Goal: Find specific page/section: Locate a particular part of the current website

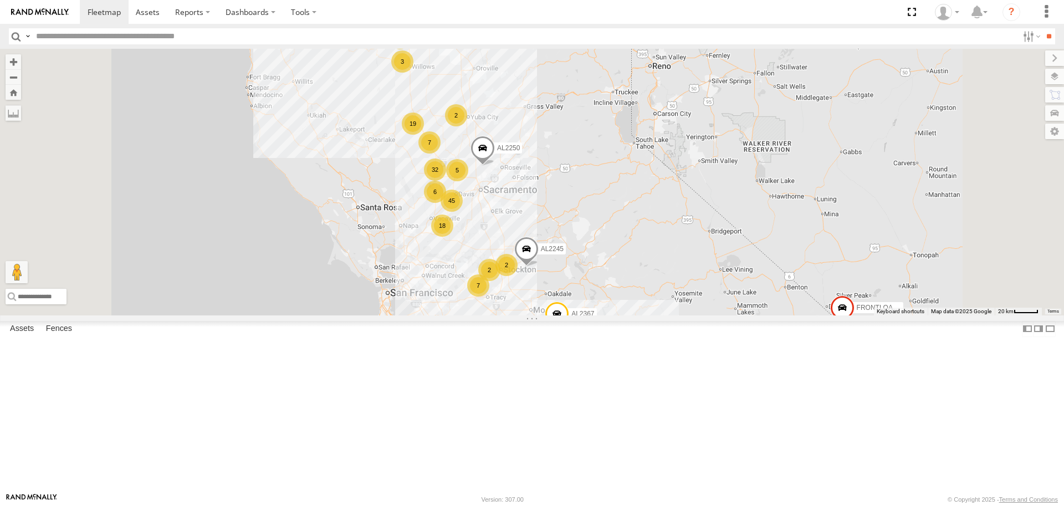
drag, startPoint x: 551, startPoint y: 170, endPoint x: 573, endPoint y: 205, distance: 41.8
click at [573, 205] on div "AL2367 FRONTLOADER JD344H PT2412 PT2430 19 45 32 7 3 16 8 7 18 AL2262 2 6 AL224…" at bounding box center [532, 182] width 1064 height 266
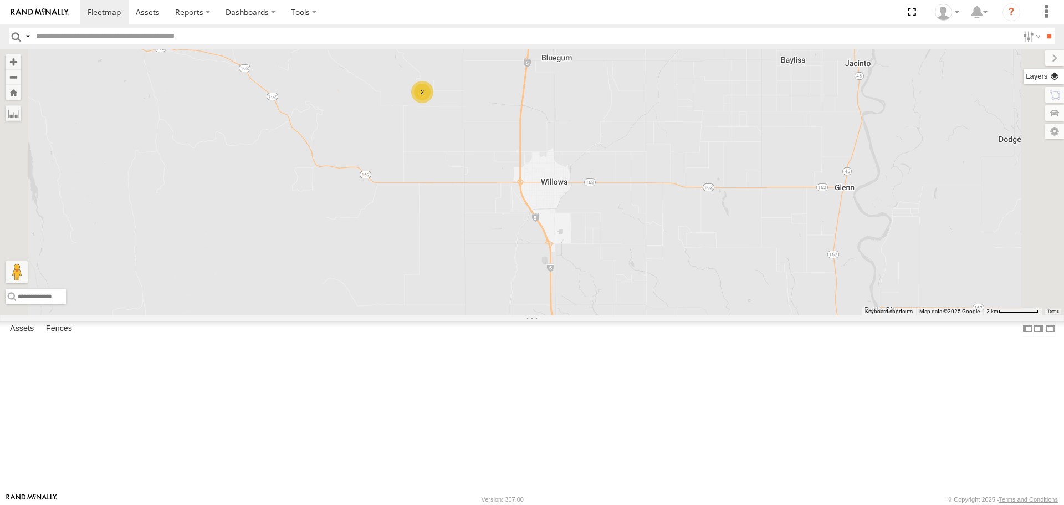
click at [1055, 81] on label at bounding box center [1044, 77] width 40 height 16
click at [0, 0] on span "Basemaps" at bounding box center [0, 0] width 0 height 0
click at [0, 0] on span "Satellite" at bounding box center [0, 0] width 0 height 0
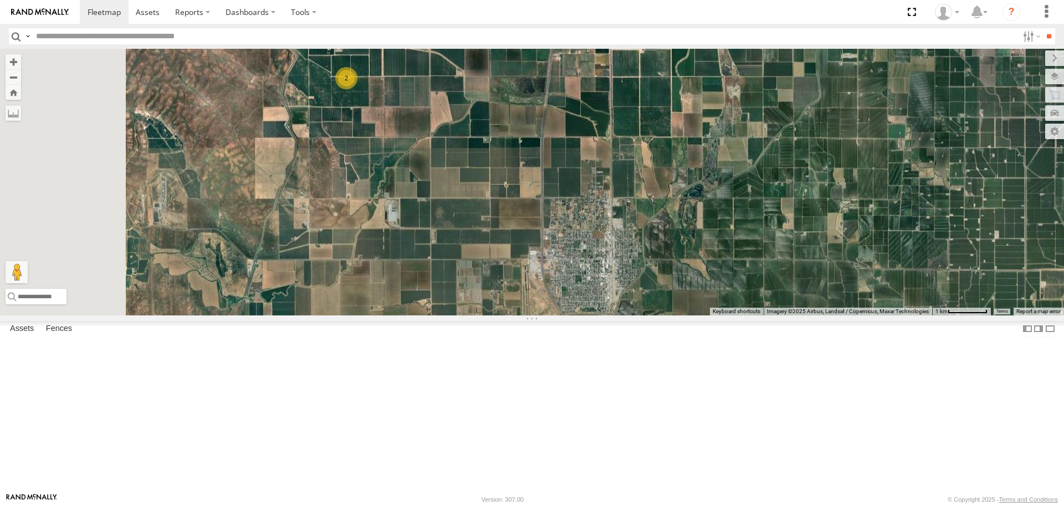
click at [507, 260] on div "AL2367 FRONTLOADER JD344H PT2412 PT2430 AL2262 AL2245 AL2250 AL2359 PT2405 PT24…" at bounding box center [532, 182] width 1064 height 266
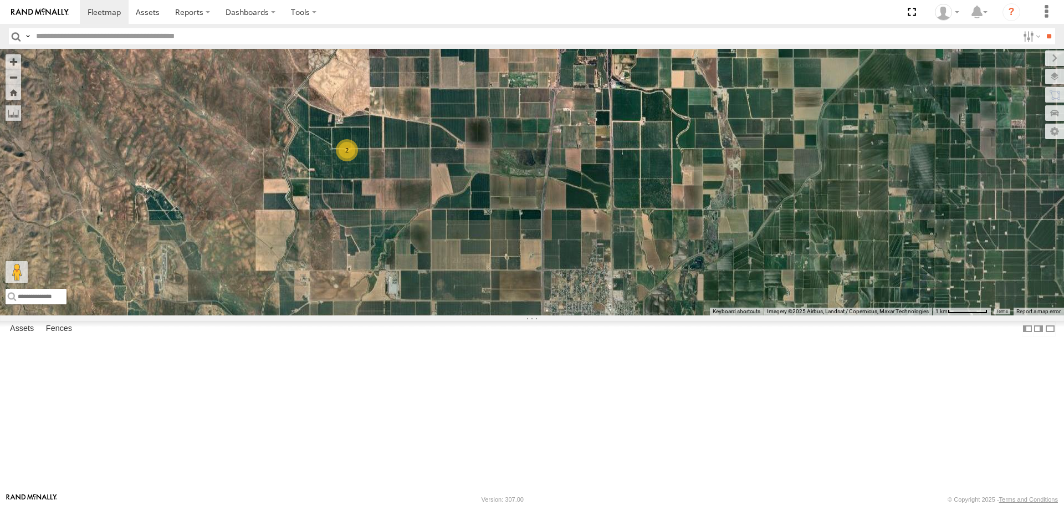
drag, startPoint x: 620, startPoint y: 213, endPoint x: 612, endPoint y: 247, distance: 34.1
click at [612, 247] on div "AL2367 FRONTLOADER JD344H PT2412 PT2430 AL2262 AL2245 AL2250 AL2359 PT2405 PT24…" at bounding box center [532, 182] width 1064 height 266
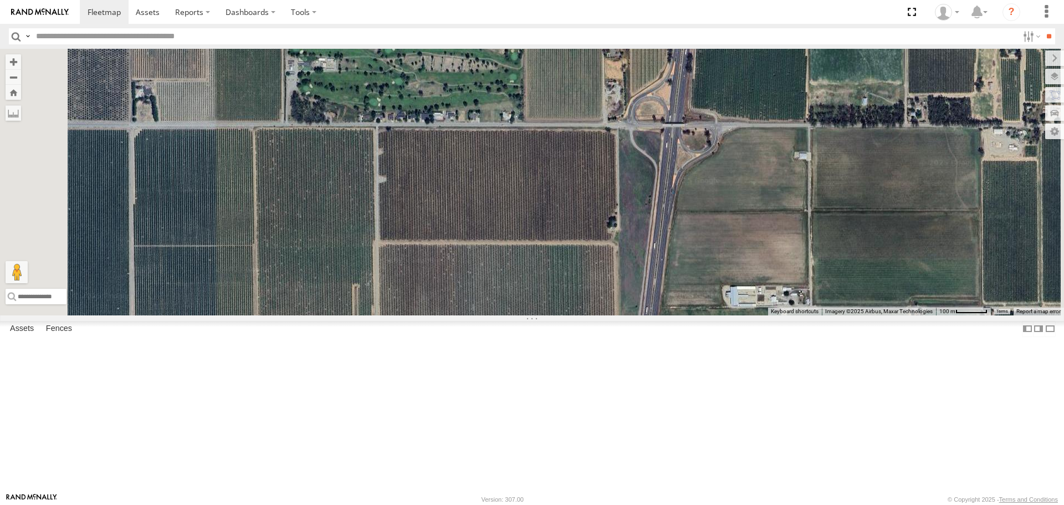
drag, startPoint x: 696, startPoint y: 261, endPoint x: 883, endPoint y: 274, distance: 187.3
click at [883, 274] on div "AL2367 FRONTLOADER JD344H PT2412 PT2430 AL2262 AL2245 AL2250 AL2359 PT2405 PT24…" at bounding box center [532, 182] width 1064 height 266
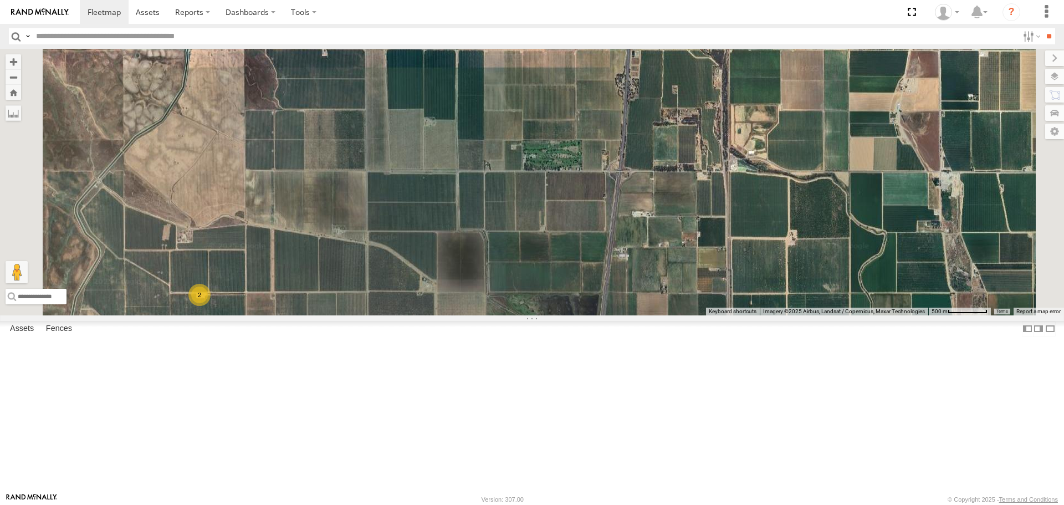
drag, startPoint x: 548, startPoint y: 314, endPoint x: 577, endPoint y: 213, distance: 105.1
click at [576, 213] on div "AL2367 FRONTLOADER JD344H PT2412 PT2430 AL2262 AL2245 AL2250 AL2359 PT2405 PT24…" at bounding box center [532, 182] width 1064 height 266
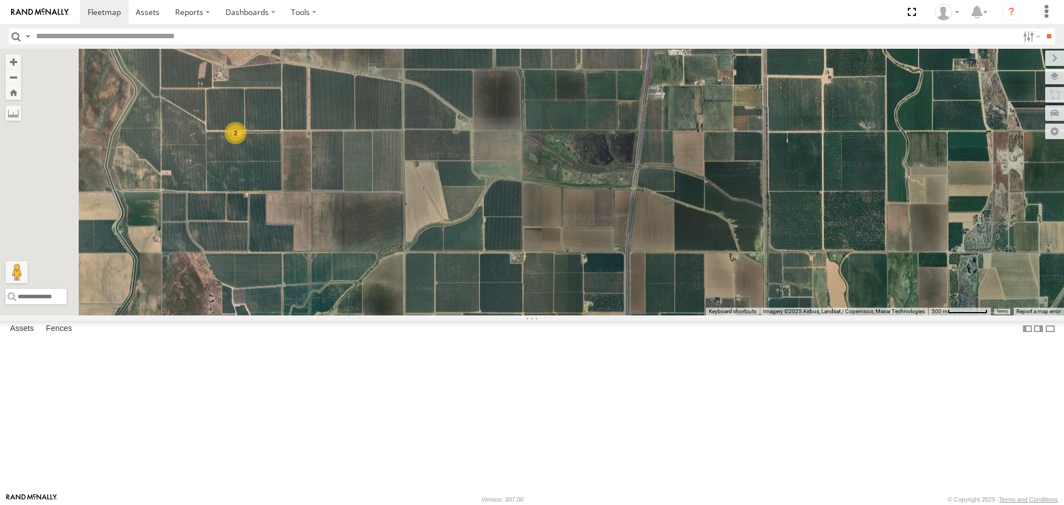
drag, startPoint x: 641, startPoint y: 362, endPoint x: 652, endPoint y: 252, distance: 110.4
click at [652, 252] on div "AL2367 FRONTLOADER JD344H PT2412 PT2430 AL2262 AL2245 AL2250 AL2359 PT2405 PT24…" at bounding box center [532, 182] width 1064 height 266
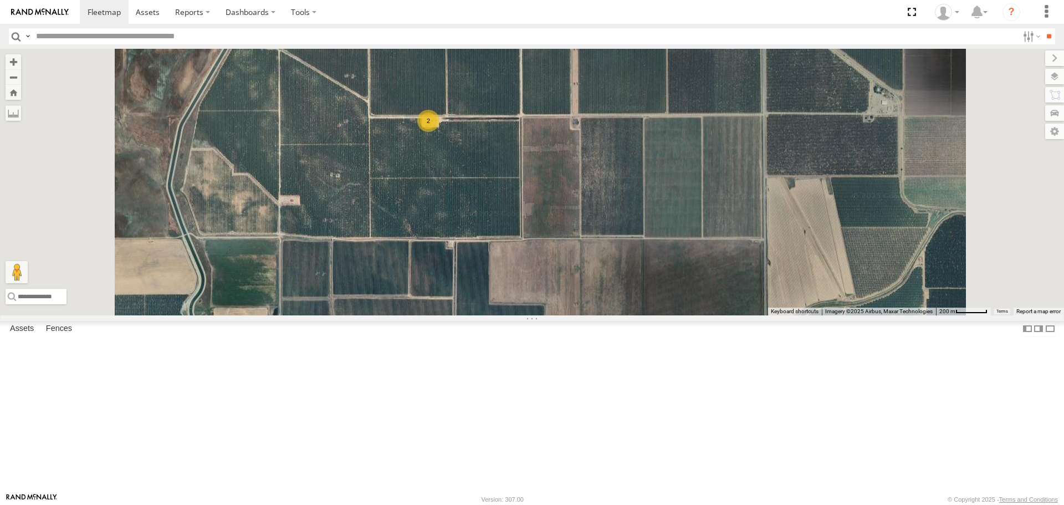
drag, startPoint x: 600, startPoint y: 287, endPoint x: 609, endPoint y: 148, distance: 138.8
click at [609, 148] on div "AL2367 FRONTLOADER JD344H PT2412 PT2430 AL2262 AL2245 AL2250 AL2359 PT2405 PT24…" at bounding box center [532, 182] width 1064 height 266
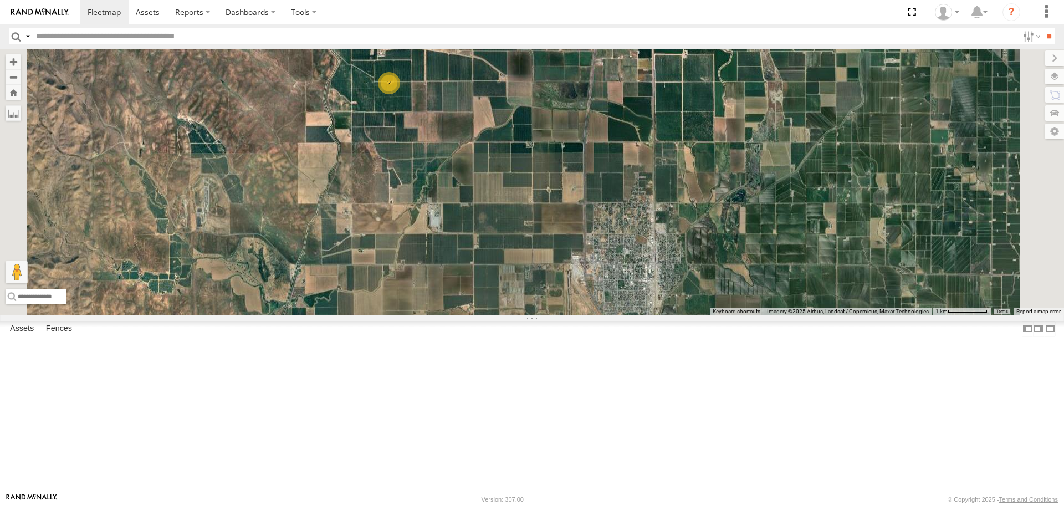
drag, startPoint x: 704, startPoint y: 293, endPoint x: 704, endPoint y: 257, distance: 35.5
click at [704, 258] on div "AL2367 FRONTLOADER JD344H PT2412 PT2430 AL2262 AL2245 AL2250 AL2359 PT2405 PT24…" at bounding box center [532, 182] width 1064 height 266
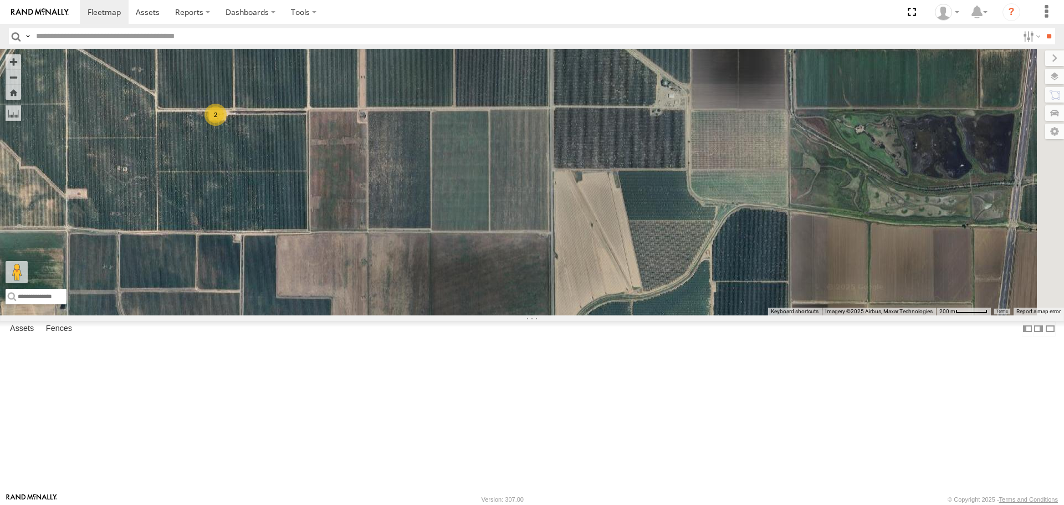
drag, startPoint x: 701, startPoint y: 271, endPoint x: 584, endPoint y: 188, distance: 143.6
click at [584, 188] on div "AL2367 FRONTLOADER JD344H PT2412 PT2430 AL2262 AL2245 AL2250 AL2359 PT2405 PT24…" at bounding box center [532, 182] width 1064 height 266
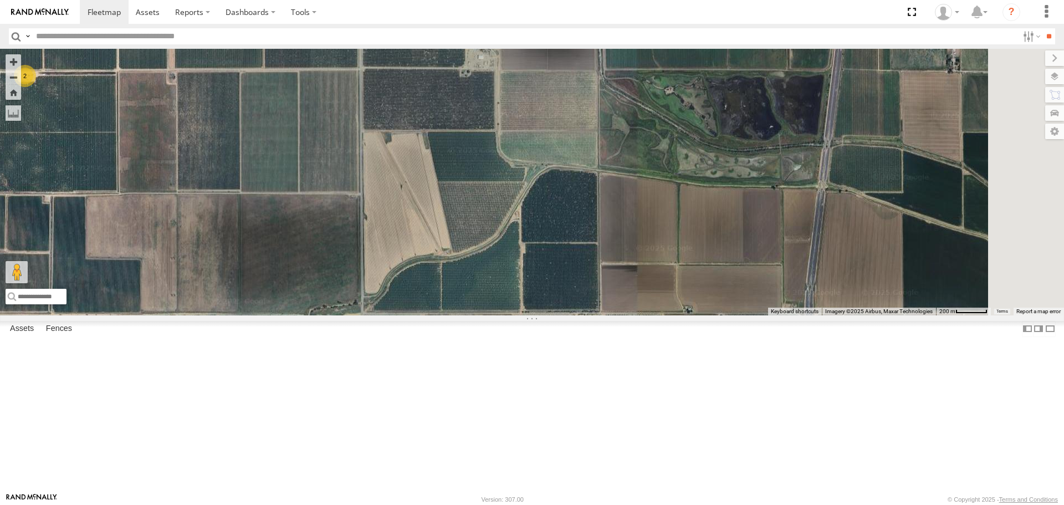
drag, startPoint x: 790, startPoint y: 359, endPoint x: 579, endPoint y: 403, distance: 216.3
click at [579, 315] on div "AL2367 FRONTLOADER JD344H PT2412 PT2430 AL2262 AL2245 AL2250 AL2359 PT2405 PT24…" at bounding box center [532, 182] width 1064 height 266
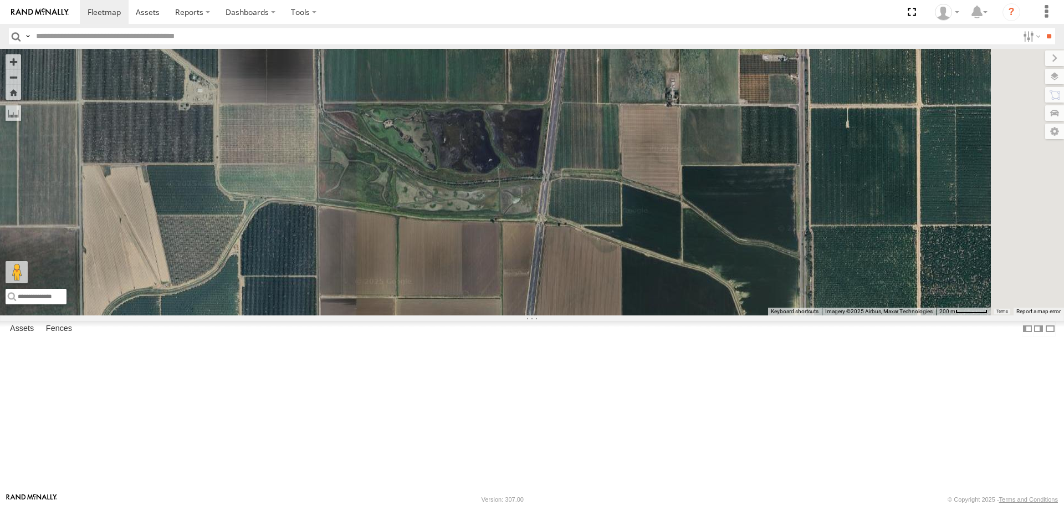
drag, startPoint x: 694, startPoint y: 338, endPoint x: 471, endPoint y: 333, distance: 223.4
click at [482, 315] on div "AL2367 FRONTLOADER JD344H PT2412 PT2430 AL2262 AL2245 AL2250 AL2359 PT2405 PT24…" at bounding box center [532, 182] width 1064 height 266
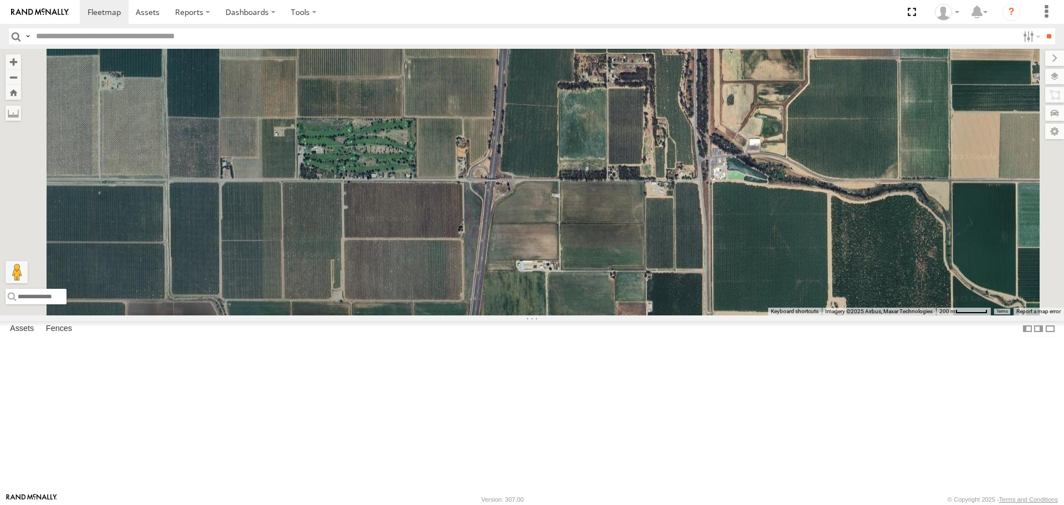
drag, startPoint x: 529, startPoint y: 285, endPoint x: 694, endPoint y: 288, distance: 165.2
click at [691, 288] on div "AL2367 FRONTLOADER JD344H PT2412 PT2430 AL2262 AL2245 AL2250 AL2359 PT2405 PT24…" at bounding box center [532, 182] width 1064 height 266
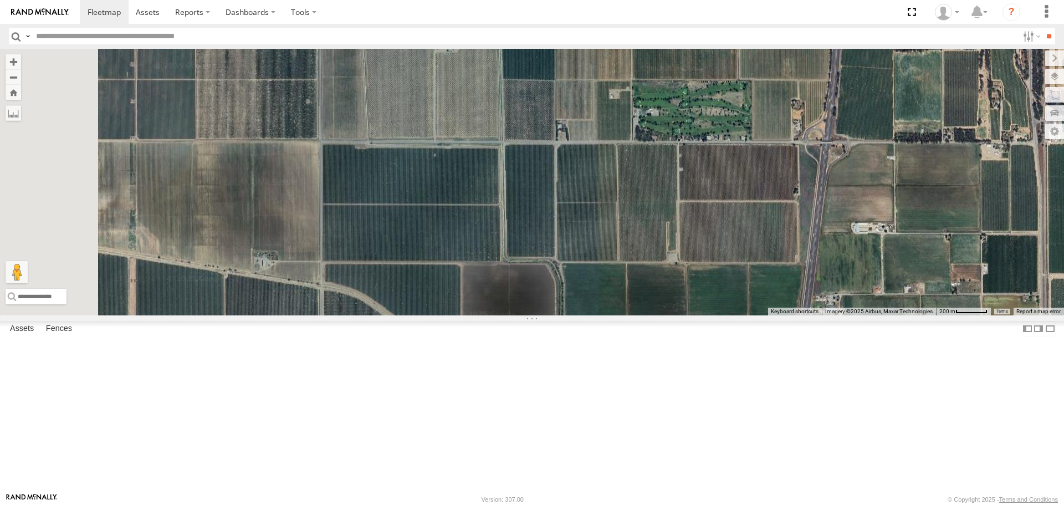
drag, startPoint x: 385, startPoint y: 311, endPoint x: 592, endPoint y: 165, distance: 253.7
click at [592, 165] on div "AL2367 FRONTLOADER JD344H PT2412 PT2430 AL2262 AL2245 AL2250 AL2359 PT2405 PT24…" at bounding box center [532, 182] width 1064 height 266
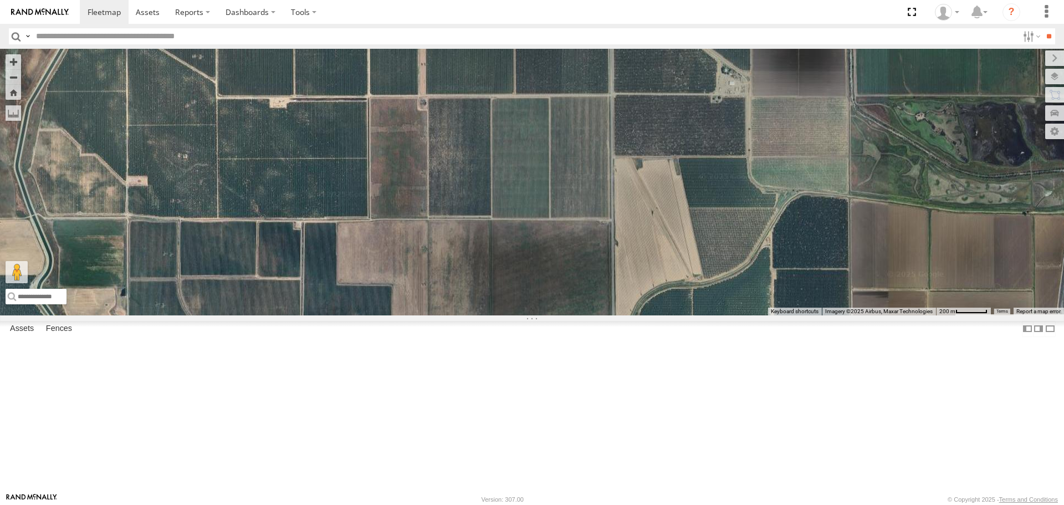
drag, startPoint x: 570, startPoint y: 333, endPoint x: 778, endPoint y: 200, distance: 246.5
click at [778, 200] on div "AL2367 FRONTLOADER JD344H PT2412 PT2430 AL2262 AL2245 AL2250 AL2359 PT2405 PT24…" at bounding box center [532, 182] width 1064 height 266
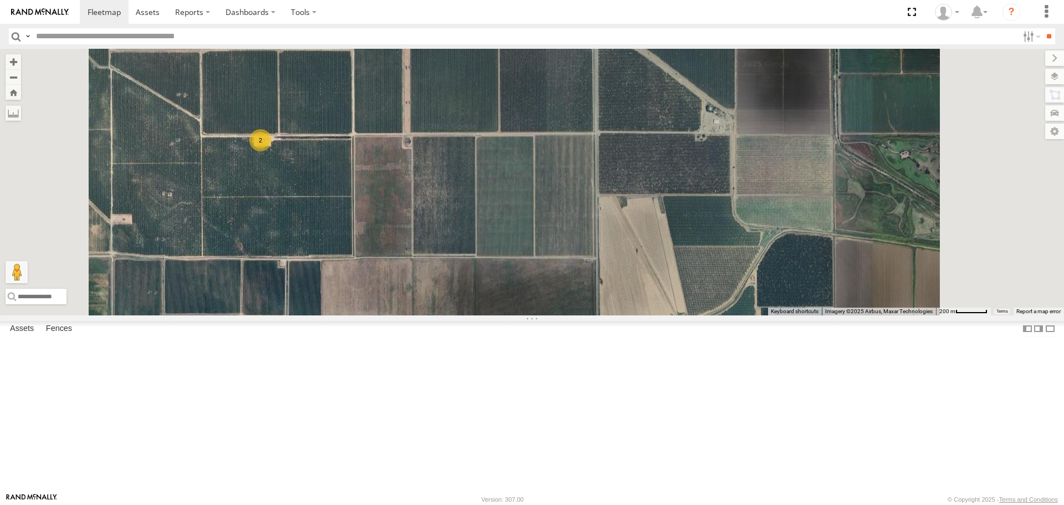
drag, startPoint x: 775, startPoint y: 193, endPoint x: 754, endPoint y: 244, distance: 55.0
click at [754, 244] on div "AL2367 FRONTLOADER JD344H PT2412 PT2430 AL2262 AL2245 AL2250 AL2359 PT2405 PT24…" at bounding box center [532, 182] width 1064 height 266
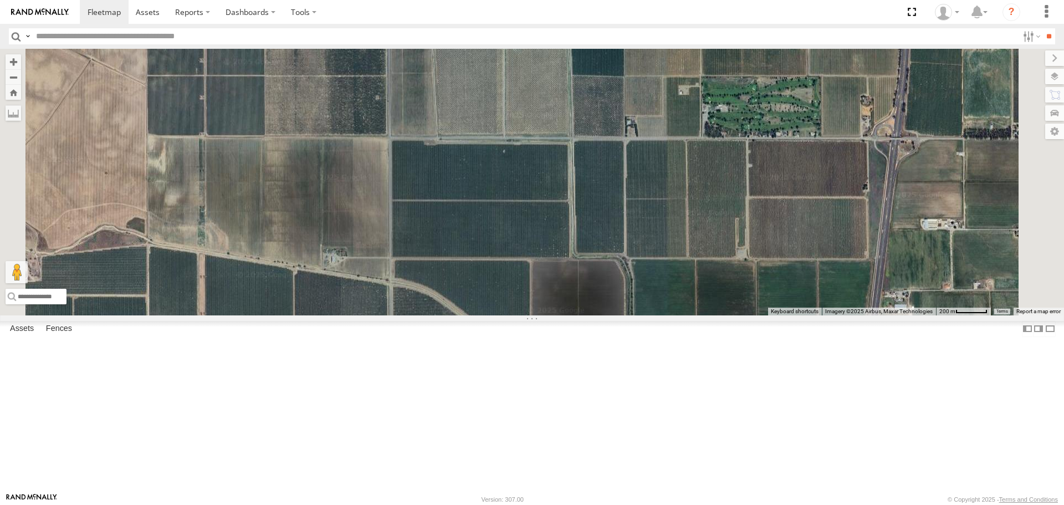
drag, startPoint x: 696, startPoint y: 166, endPoint x: 583, endPoint y: 364, distance: 227.9
click at [583, 315] on div "AL2367 FRONTLOADER JD344H PT2412 PT2430 AL2262 AL2245 AL2250 AL2359 PT2405 PT24…" at bounding box center [532, 182] width 1064 height 266
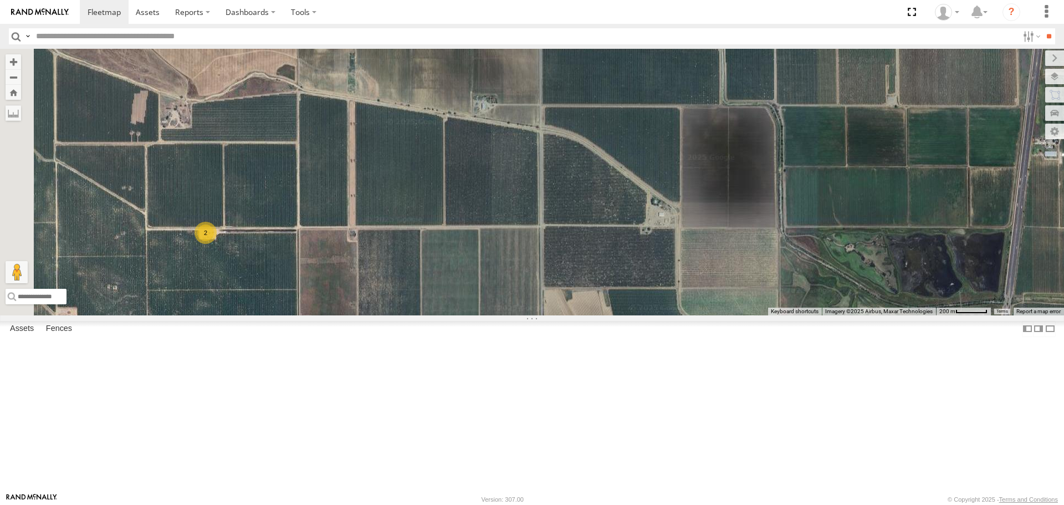
drag, startPoint x: 716, startPoint y: 267, endPoint x: 992, endPoint y: 99, distance: 322.3
click at [992, 99] on div "← Move left → Move right ↑ Move up ↓ Move down + Zoom in - Zoom out Home Jump l…" at bounding box center [532, 182] width 1064 height 266
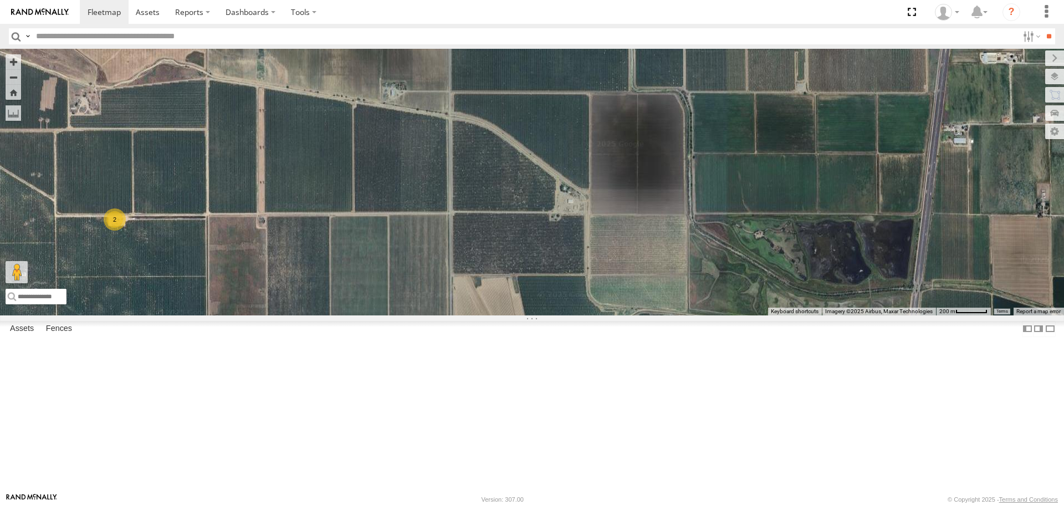
drag, startPoint x: 600, startPoint y: 353, endPoint x: 484, endPoint y: 330, distance: 118.0
click at [448, 315] on div "AL2367 FRONTLOADER JD344H PT2412 PT2430 AL2262 AL2245 AL2250 AL2359 PT2405 PT24…" at bounding box center [532, 182] width 1064 height 266
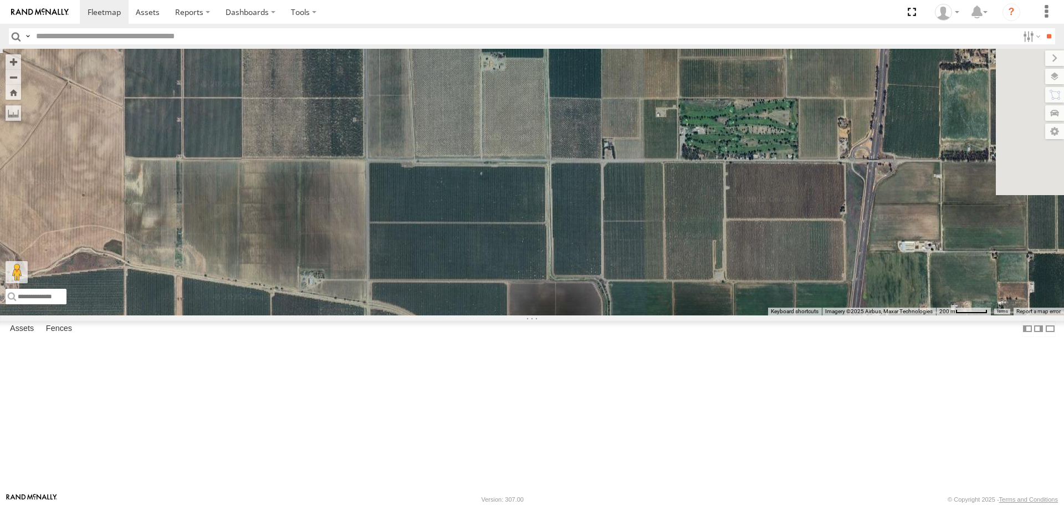
drag, startPoint x: 724, startPoint y: 181, endPoint x: 687, endPoint y: 318, distance: 142.0
click at [669, 315] on div "AL2367 FRONTLOADER JD344H PT2412 PT2430 AL2262 AL2245 AL2250 AL2359 PT2405 PT24…" at bounding box center [532, 182] width 1064 height 266
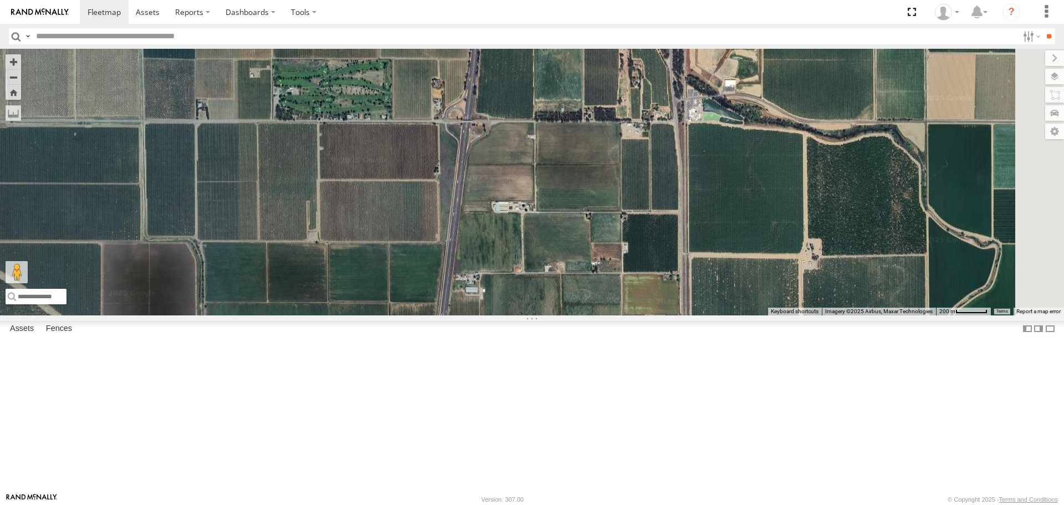
drag, startPoint x: 780, startPoint y: 300, endPoint x: 363, endPoint y: 263, distance: 419.0
click at [363, 263] on div "AL2367 FRONTLOADER JD344H PT2412 PT2430 AL2262 AL2245 AL2250 AL2359 PT2405 PT24…" at bounding box center [532, 182] width 1064 height 266
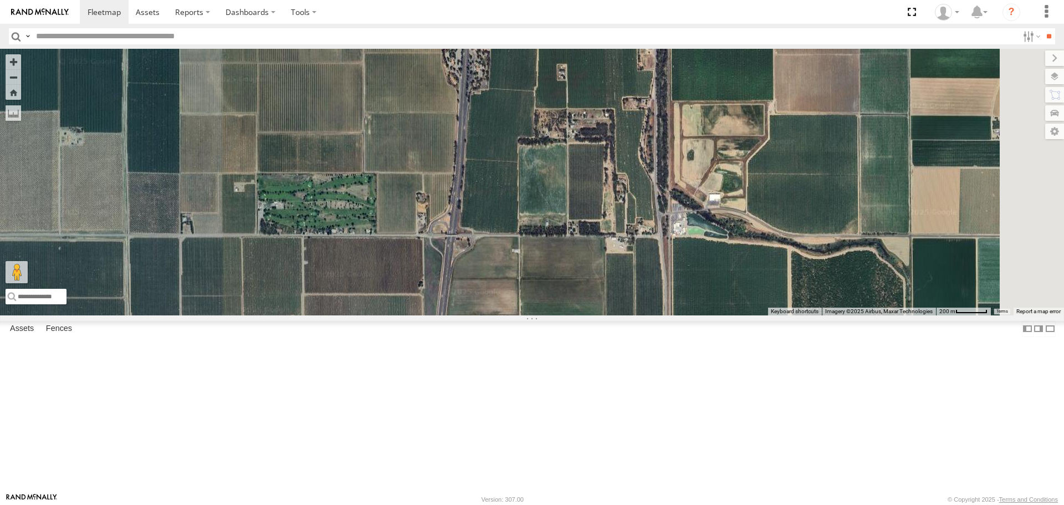
drag, startPoint x: 643, startPoint y: 270, endPoint x: 627, endPoint y: 389, distance: 119.8
click at [627, 315] on div "AL2367 FRONTLOADER JD344H PT2412 PT2430 AL2262 AL2245 AL2250 AL2359 PT2405 PT24…" at bounding box center [532, 182] width 1064 height 266
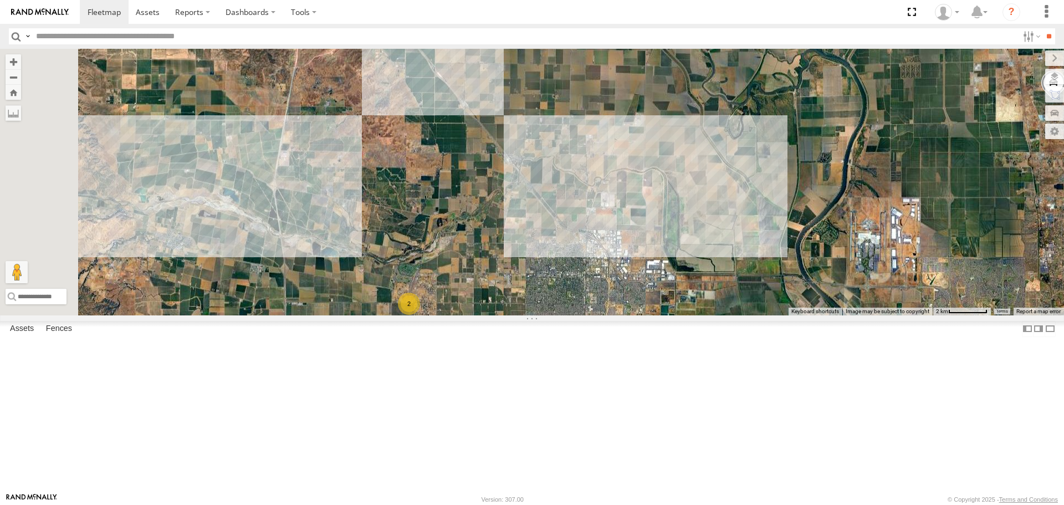
drag, startPoint x: 590, startPoint y: 192, endPoint x: 617, endPoint y: 514, distance: 323.2
click at [617, 504] on html at bounding box center [532, 252] width 1064 height 505
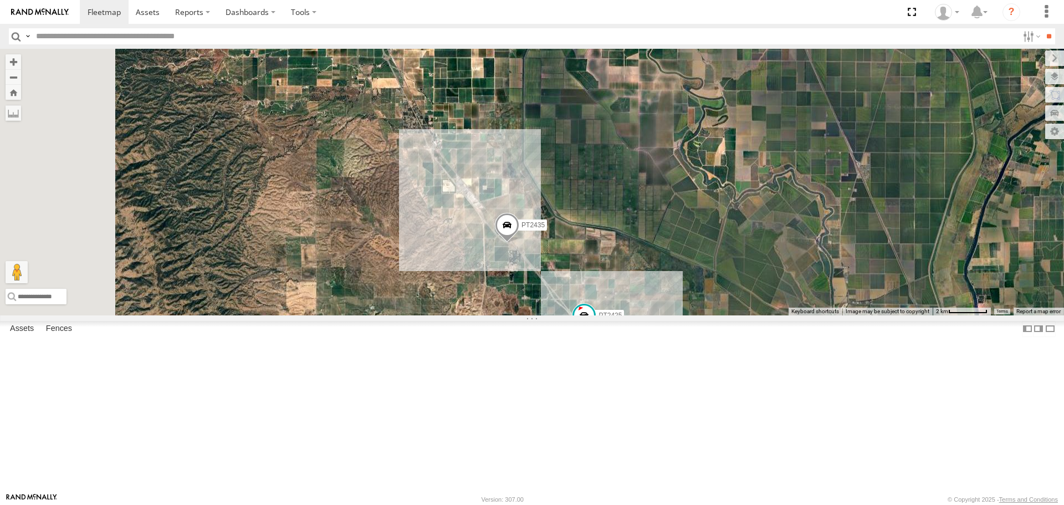
drag, startPoint x: 547, startPoint y: 262, endPoint x: 720, endPoint y: 531, distance: 319.6
click at [720, 504] on html at bounding box center [532, 252] width 1064 height 505
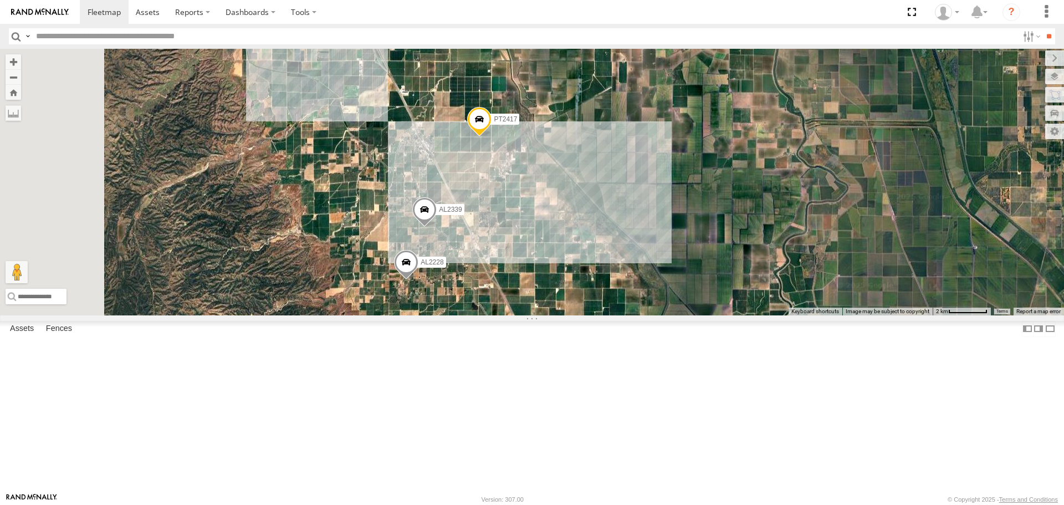
drag, startPoint x: 509, startPoint y: 224, endPoint x: 635, endPoint y: 487, distance: 291.3
click at [635, 315] on div "AL2274 AL2367 AL2383 FRONTLOADER JD344H AL2262 PT2412 AL2313 AL2245 AL2357 AL23…" at bounding box center [532, 182] width 1064 height 266
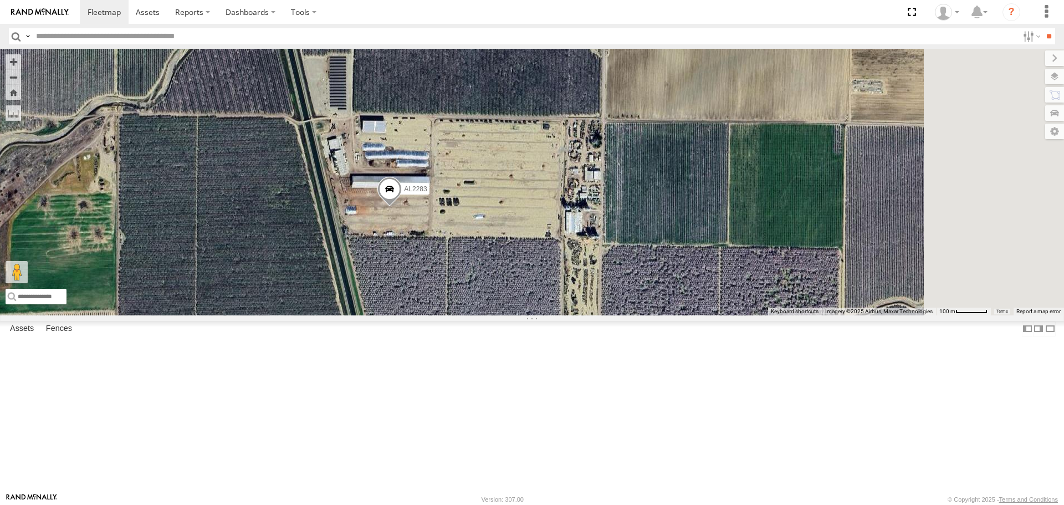
drag, startPoint x: 703, startPoint y: 342, endPoint x: 675, endPoint y: 287, distance: 62.5
click at [675, 287] on div "AL2274 AL2367 AL2383 FRONTLOADER JD344H AL2262 PT2412 AL2313 AL2245 AL2357 AL23…" at bounding box center [532, 182] width 1064 height 266
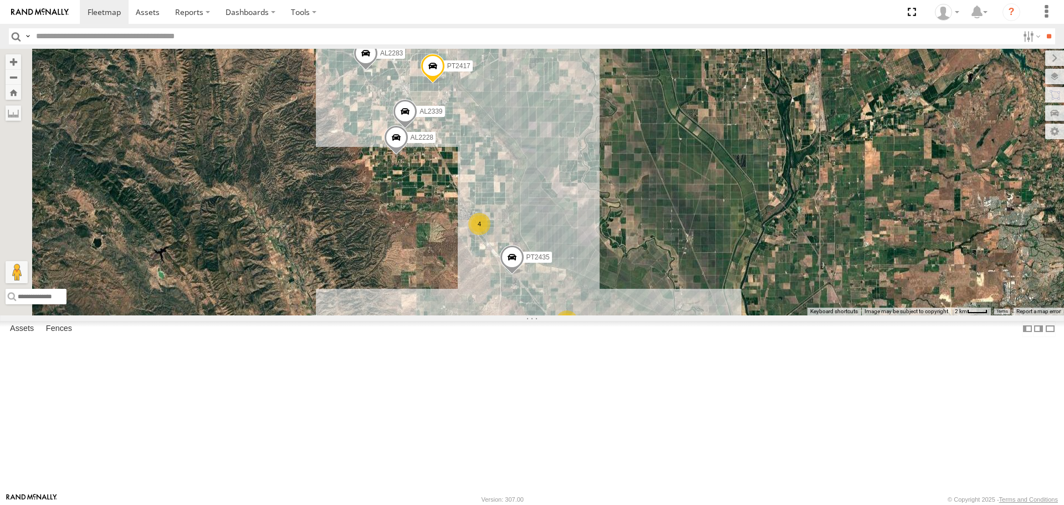
drag, startPoint x: 666, startPoint y: 252, endPoint x: 786, endPoint y: 382, distance: 177.3
click at [786, 315] on div "FRONTLOADER JD344H PT2412 AL2367 PT2430 AL2262 AL2245 AL2250 AL2321 AL2359 PT24…" at bounding box center [532, 182] width 1064 height 266
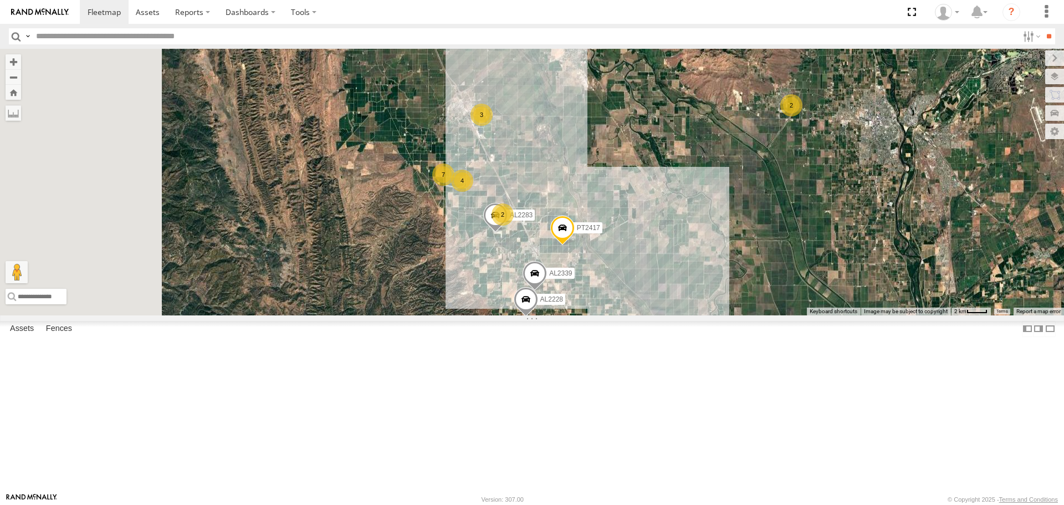
drag, startPoint x: 666, startPoint y: 205, endPoint x: 780, endPoint y: 334, distance: 172.4
click at [780, 315] on div "FRONTLOADER JD344H PT2412 AL2367 PT2430 AL2262 AL2245 AL2250 AL2321 AL2359 PT24…" at bounding box center [532, 182] width 1064 height 266
